Goal: Transaction & Acquisition: Purchase product/service

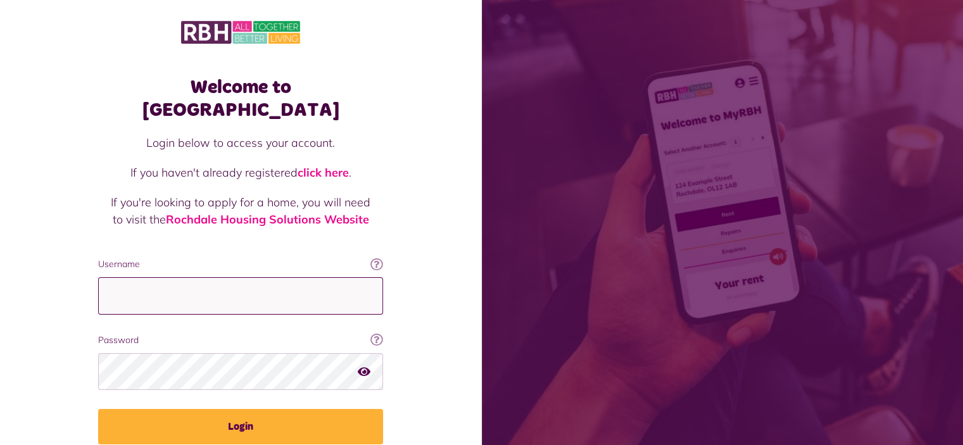
click at [273, 277] on input "Username" at bounding box center [240, 295] width 285 height 37
type input "**********"
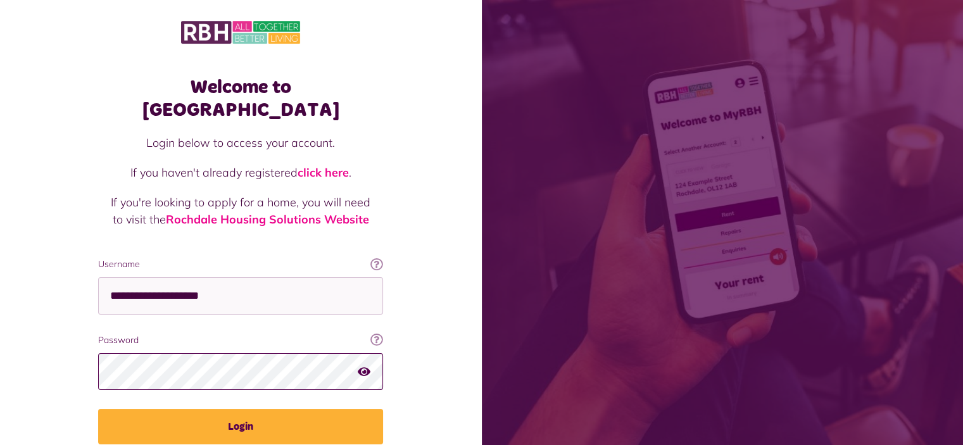
click at [98, 409] on button "Login" at bounding box center [240, 426] width 285 height 35
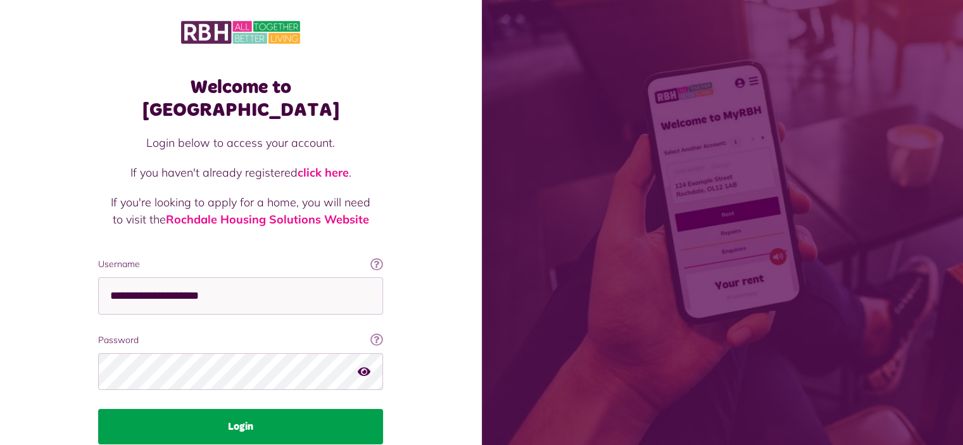
click at [289, 409] on button "Login" at bounding box center [240, 426] width 285 height 35
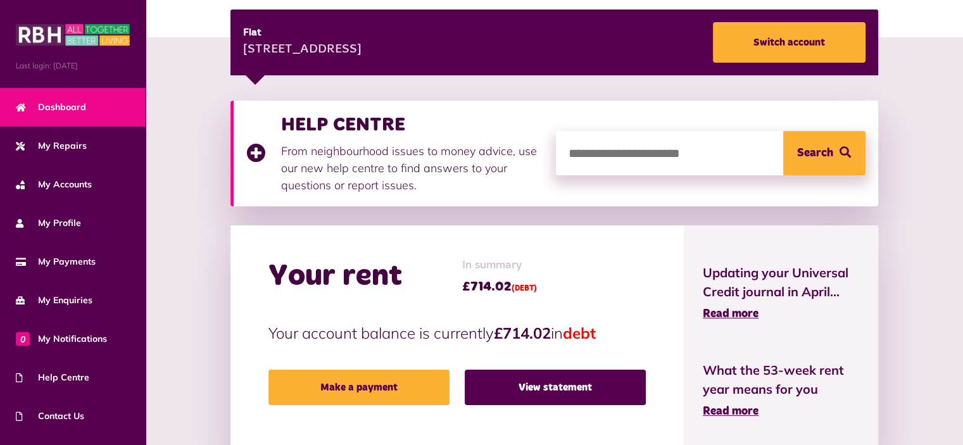
scroll to position [190, 0]
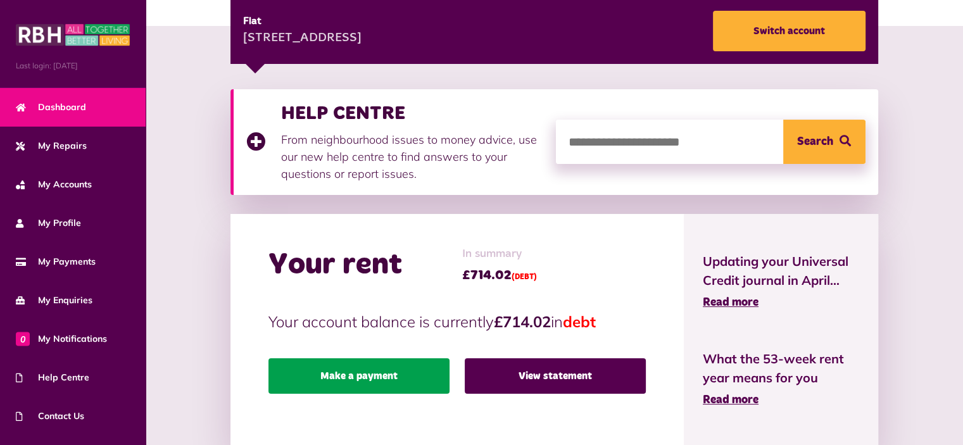
click at [416, 380] on link "Make a payment" at bounding box center [358, 375] width 181 height 35
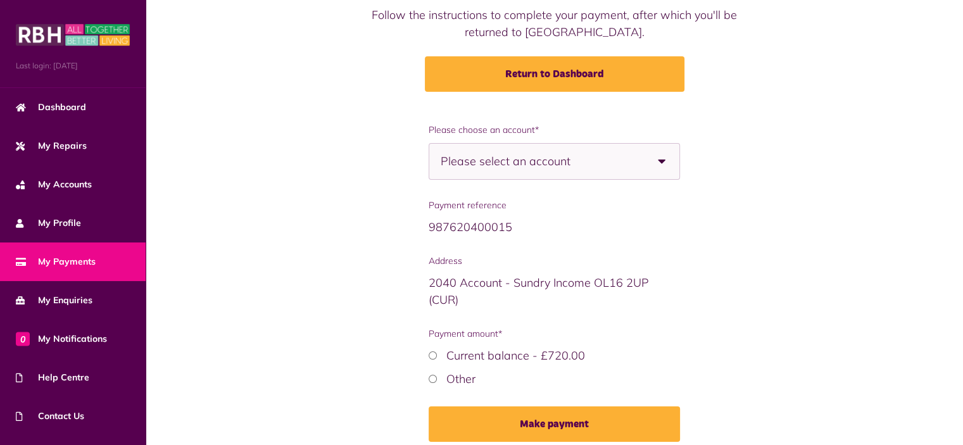
scroll to position [127, 0]
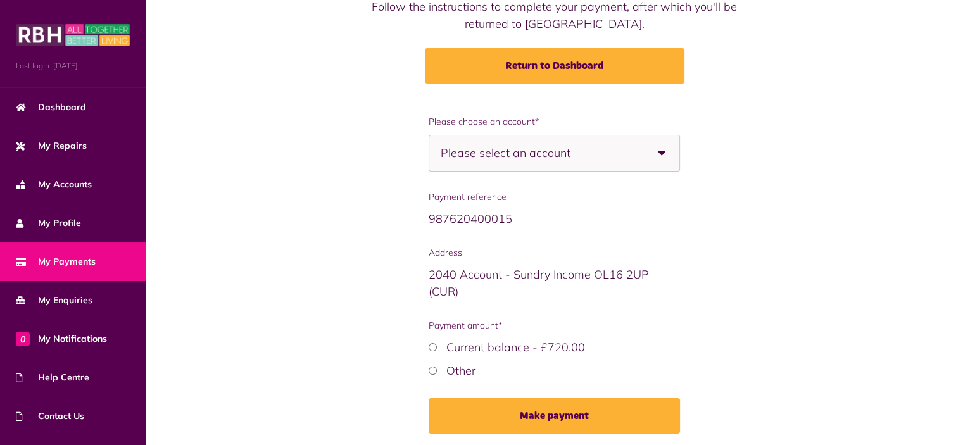
drag, startPoint x: 480, startPoint y: 139, endPoint x: 480, endPoint y: 147, distance: 8.2
click at [480, 141] on span "Please select an account" at bounding box center [528, 152] width 174 height 35
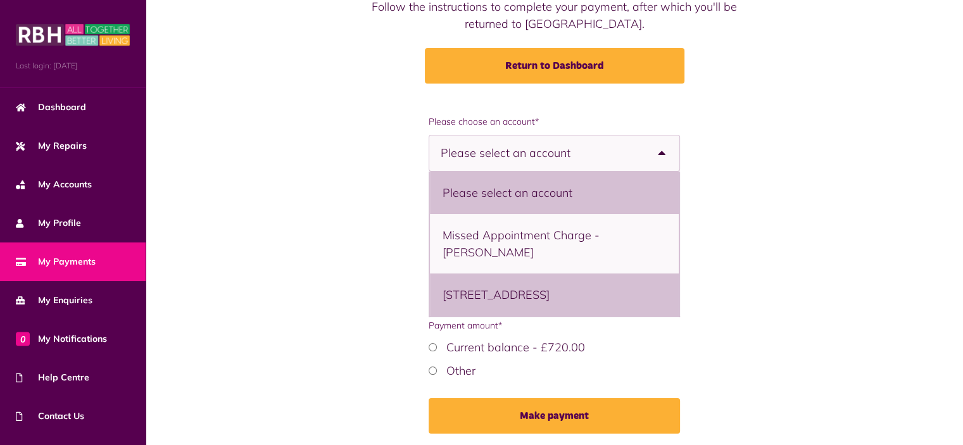
click at [489, 311] on li "51 Whalley Road, Heywood, OL10 3JG - Flat" at bounding box center [554, 294] width 249 height 42
select select "**********"
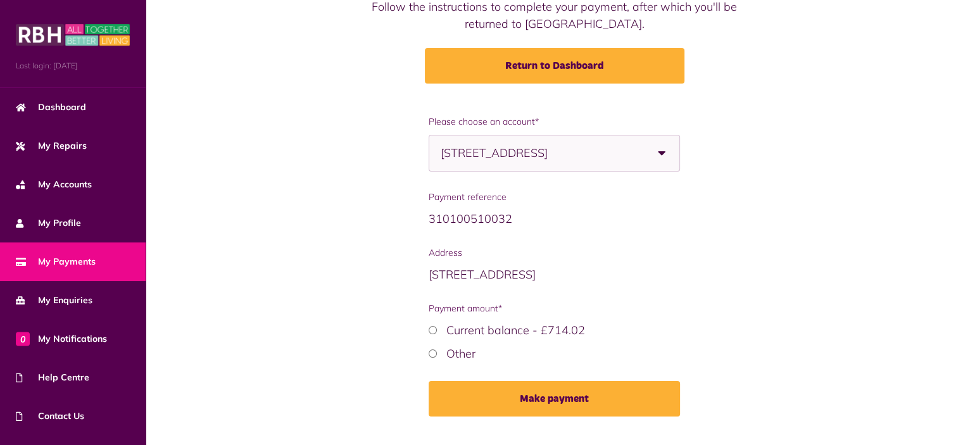
click at [430, 348] on div "Other" at bounding box center [554, 353] width 251 height 17
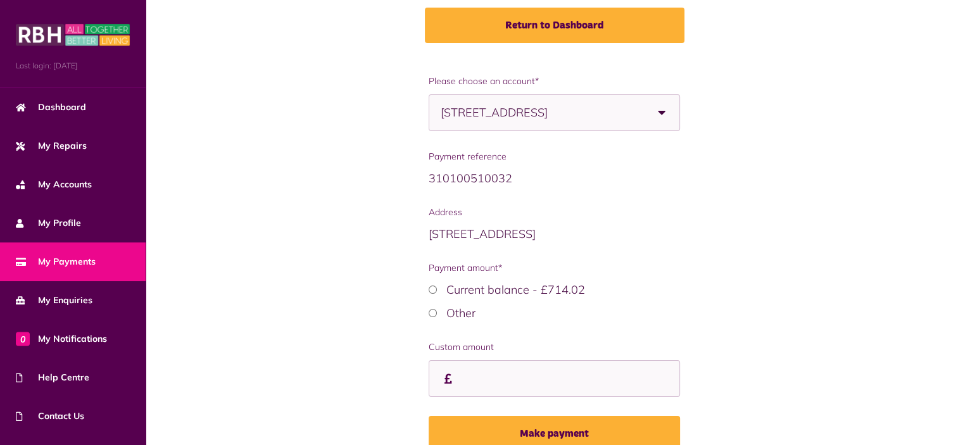
scroll to position [190, 0]
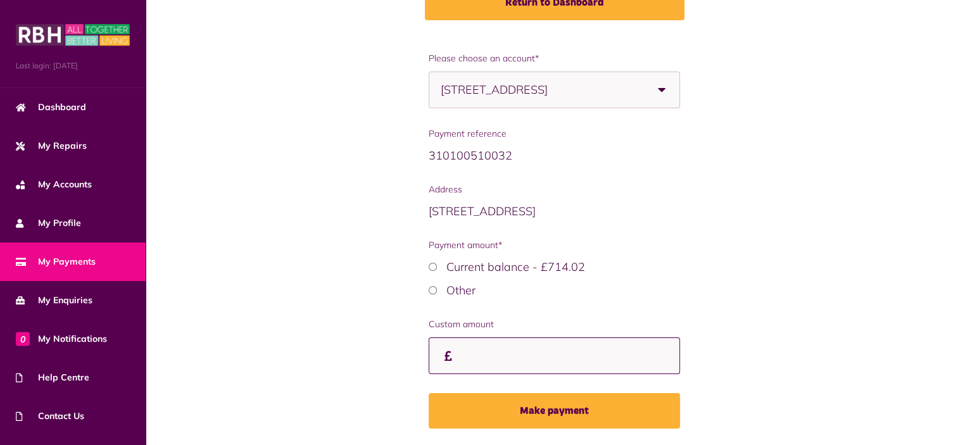
click at [482, 355] on input "Custom amount" at bounding box center [554, 355] width 251 height 37
click at [77, 267] on link "My Payments" at bounding box center [73, 261] width 146 height 39
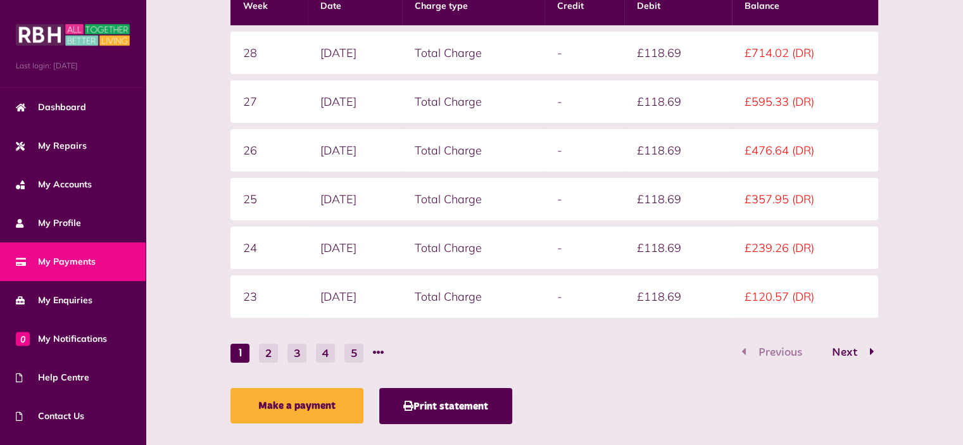
scroll to position [380, 0]
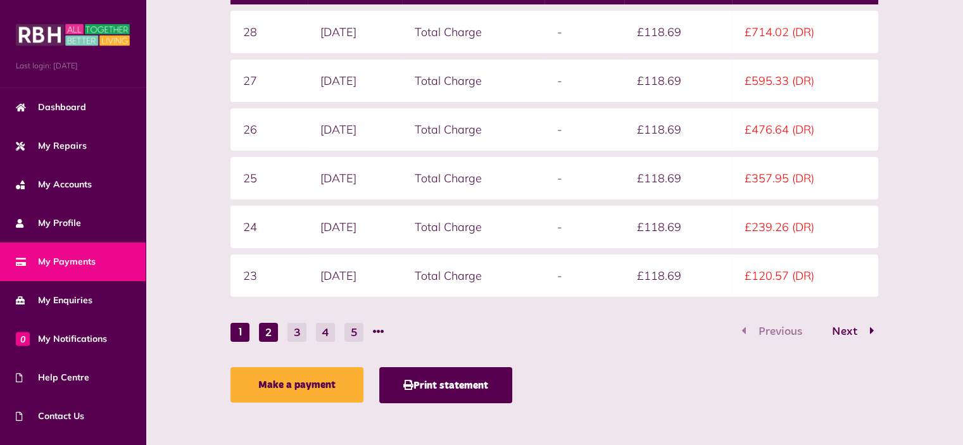
click at [271, 327] on button "2" at bounding box center [268, 332] width 19 height 19
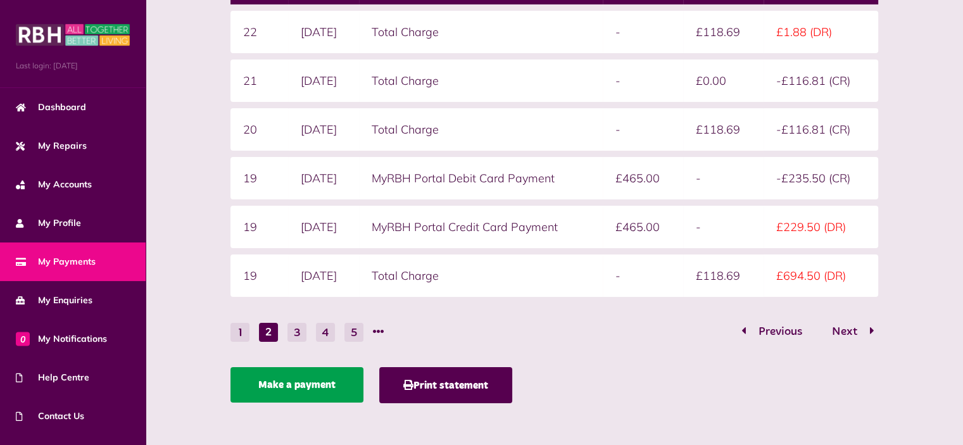
click at [314, 375] on link "Make a payment" at bounding box center [296, 384] width 133 height 35
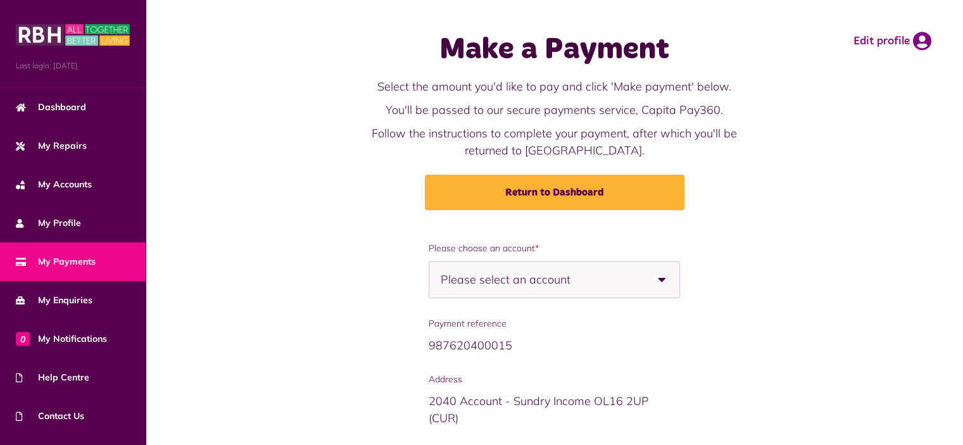
click at [548, 268] on span "Please select an account" at bounding box center [528, 279] width 174 height 35
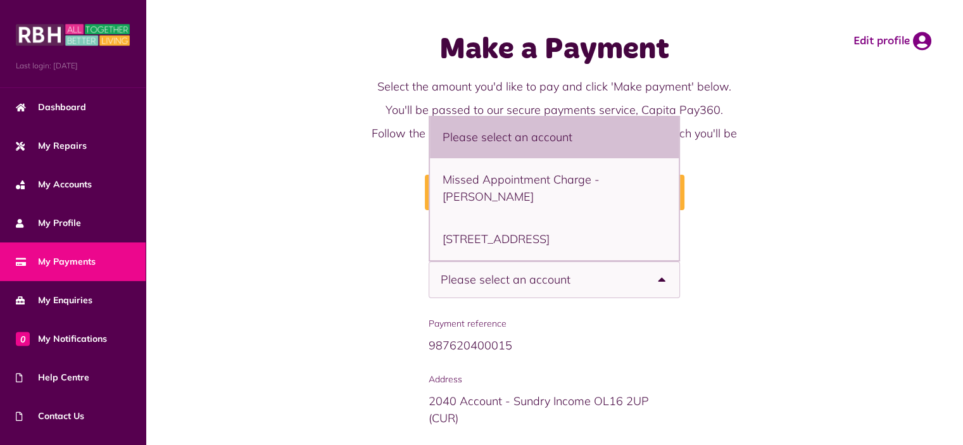
drag, startPoint x: 515, startPoint y: 215, endPoint x: 513, endPoint y: 221, distance: 6.8
click at [515, 218] on li "[STREET_ADDRESS]" at bounding box center [554, 239] width 249 height 42
select select "**********"
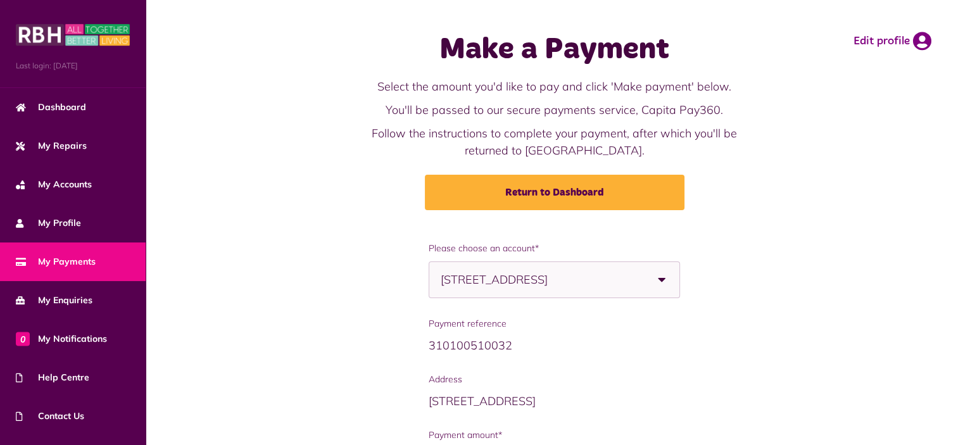
scroll to position [154, 0]
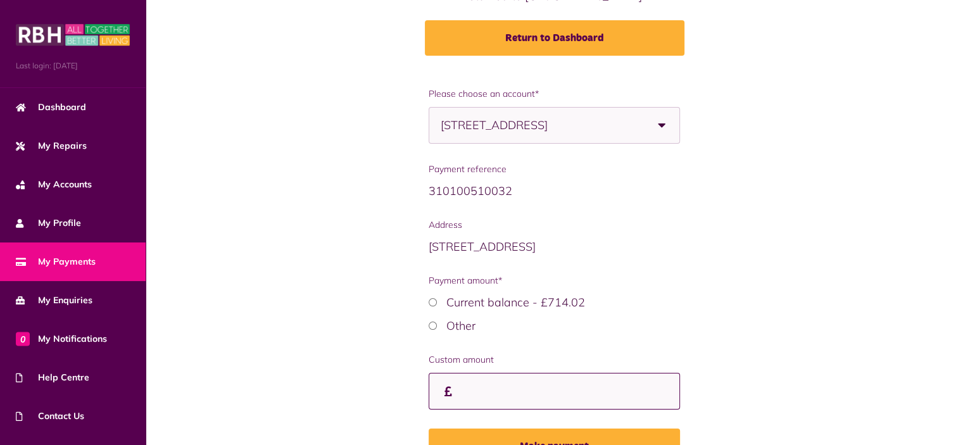
click at [463, 382] on input "Custom amount" at bounding box center [554, 391] width 251 height 37
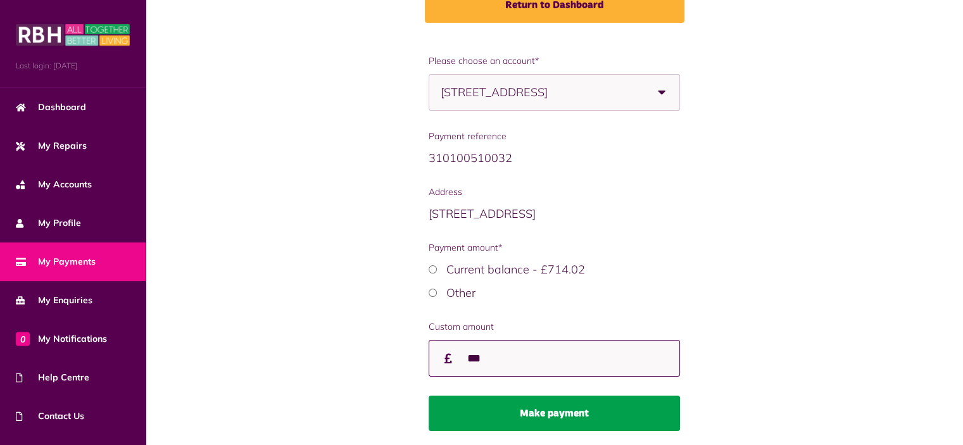
scroll to position [230, 0]
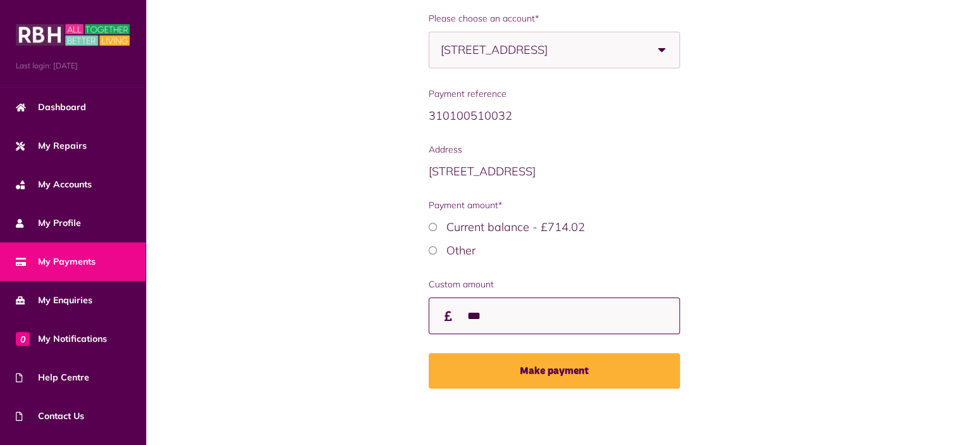
type input "***"
click at [491, 388] on div "**********" at bounding box center [554, 210] width 264 height 396
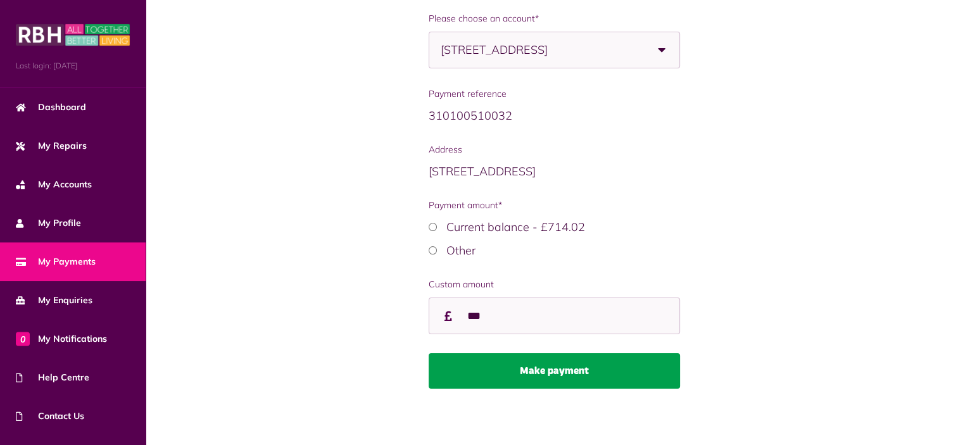
click at [483, 379] on button "Make payment" at bounding box center [554, 370] width 251 height 35
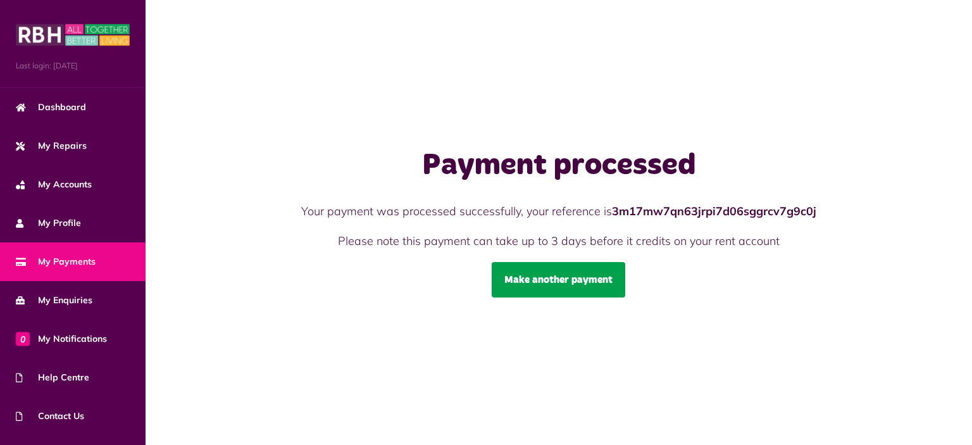
click at [576, 288] on link "Make another payment" at bounding box center [559, 279] width 134 height 35
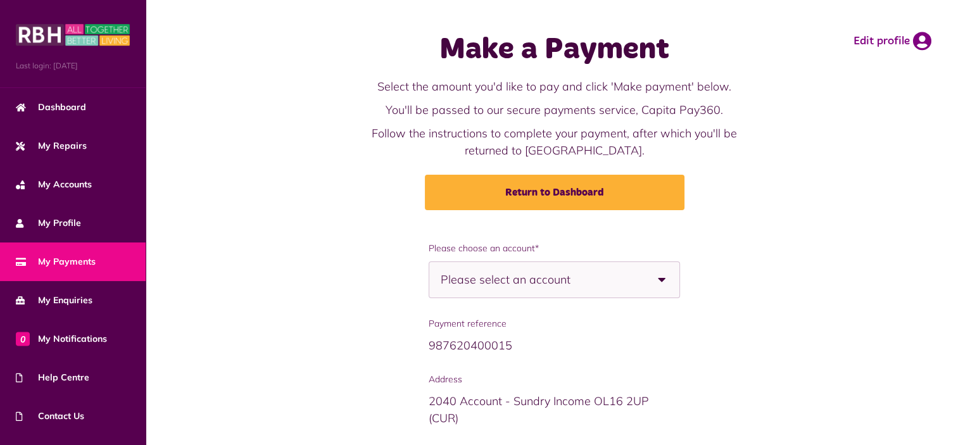
click at [573, 288] on span "Please select an account" at bounding box center [528, 279] width 174 height 35
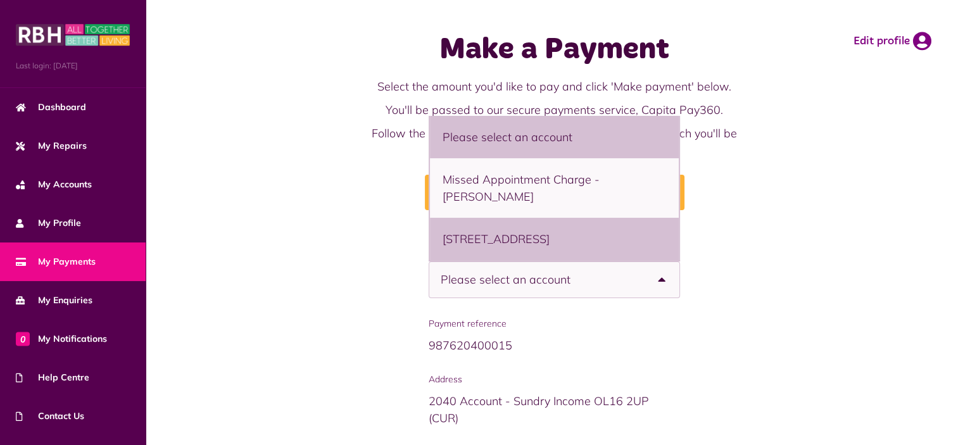
click at [559, 225] on li "51 Whalley Road, Heywood, OL10 3JG - Flat" at bounding box center [554, 239] width 249 height 42
select select "**********"
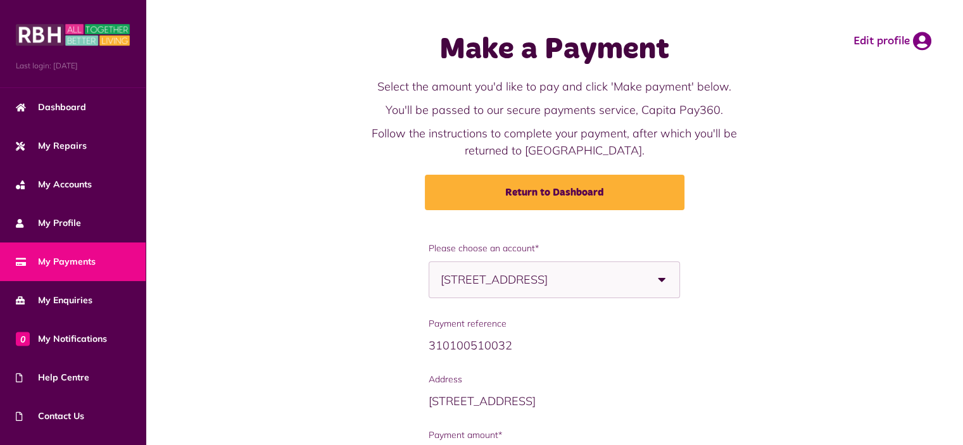
click at [289, 304] on div "**********" at bounding box center [554, 402] width 792 height 320
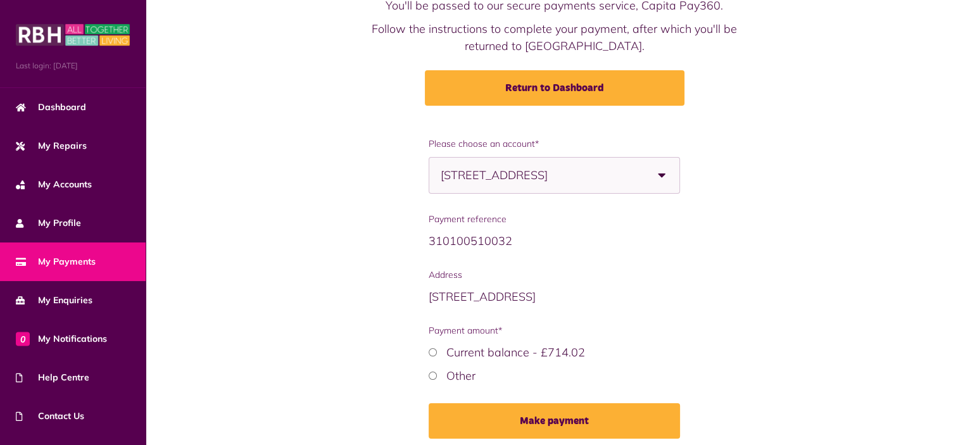
scroll to position [127, 0]
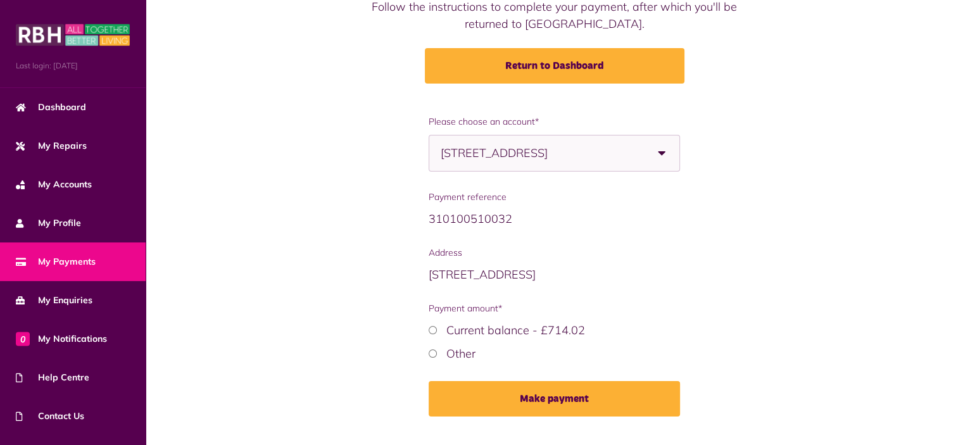
click at [438, 351] on div "Other" at bounding box center [554, 353] width 251 height 17
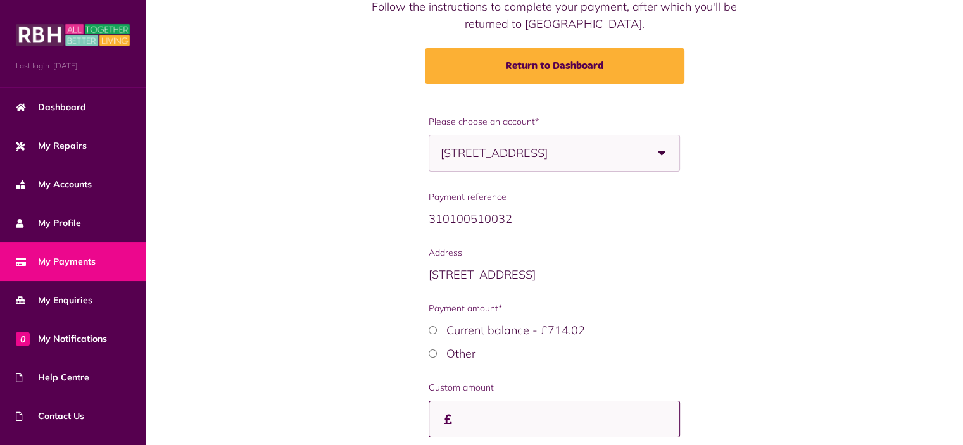
drag, startPoint x: 473, startPoint y: 425, endPoint x: 479, endPoint y: 429, distance: 6.5
click at [473, 426] on input "Custom amount" at bounding box center [554, 419] width 251 height 37
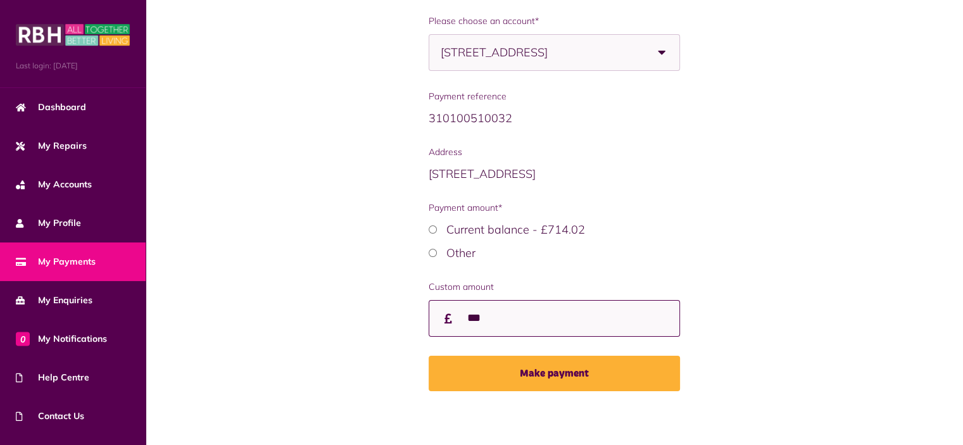
scroll to position [230, 0]
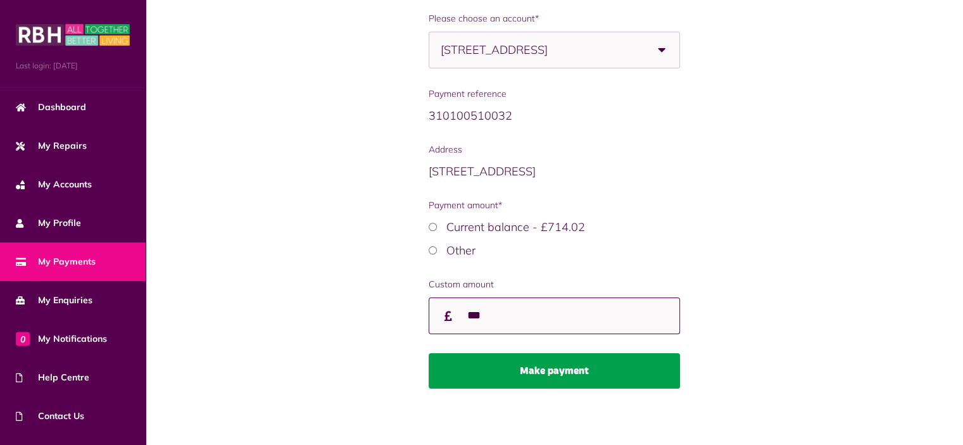
type input "***"
click at [498, 371] on button "Make payment" at bounding box center [554, 370] width 251 height 35
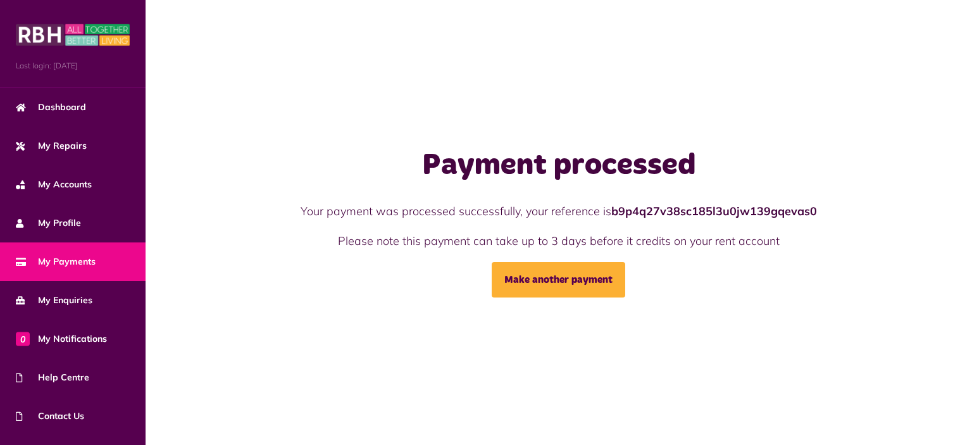
click at [61, 264] on span "My Payments" at bounding box center [56, 261] width 80 height 13
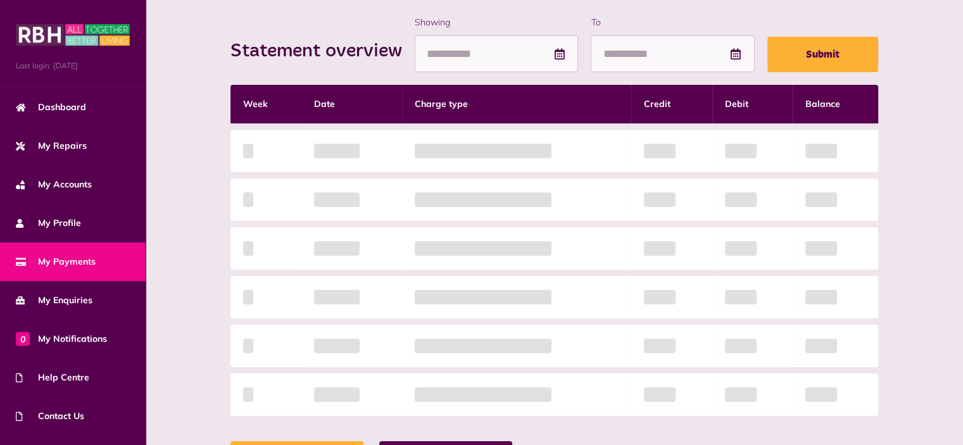
scroll to position [316, 0]
